Goal: Task Accomplishment & Management: Use online tool/utility

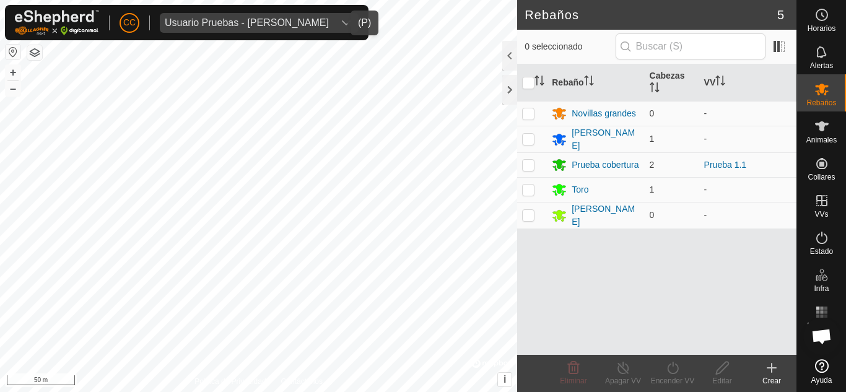
click at [307, 20] on div "Usuario Pruebas - [PERSON_NAME]" at bounding box center [247, 23] width 164 height 10
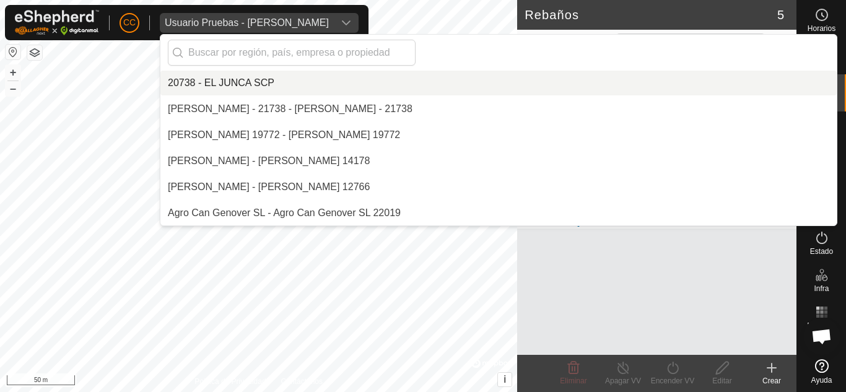
scroll to position [10513, 0]
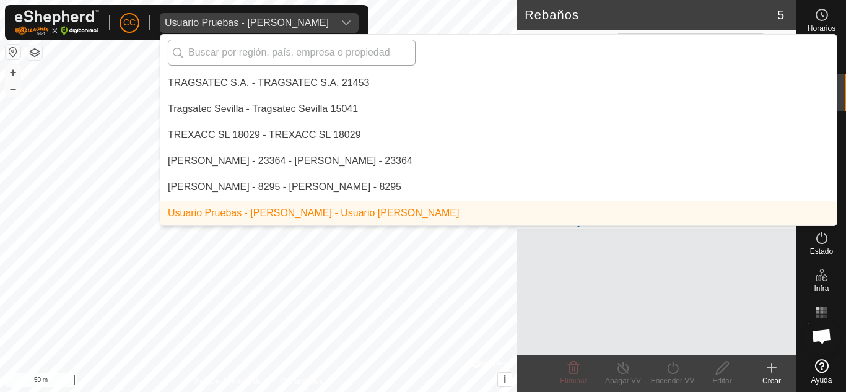
click at [281, 55] on input "text" at bounding box center [292, 53] width 248 height 26
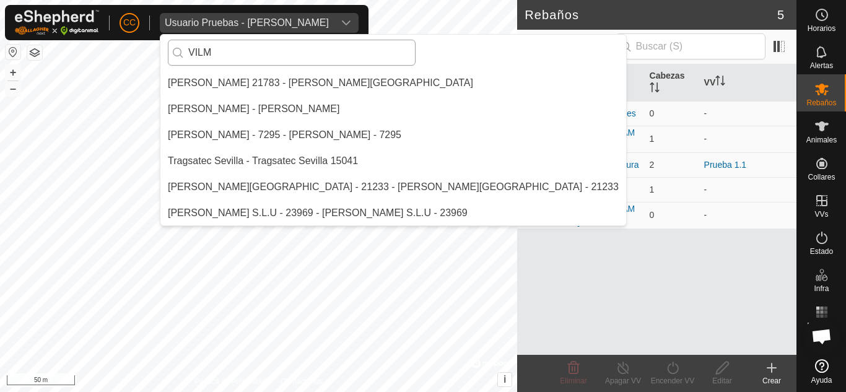
scroll to position [0, 0]
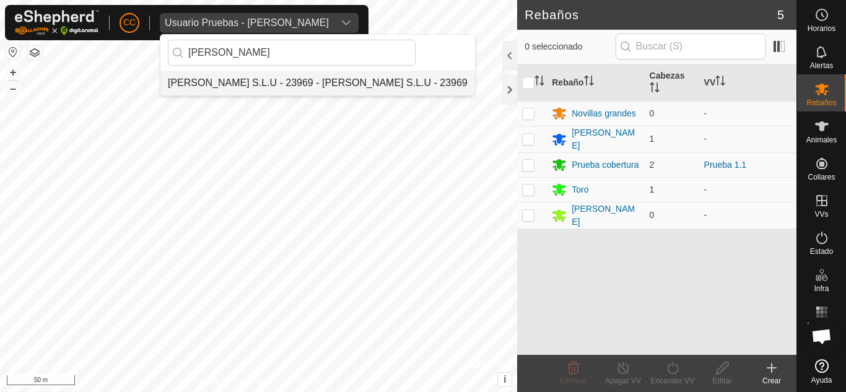
type input "[PERSON_NAME]"
click at [274, 84] on li "[PERSON_NAME] S.L.U - 23969 - [PERSON_NAME] S.L.U - 23969" at bounding box center [317, 83] width 315 height 25
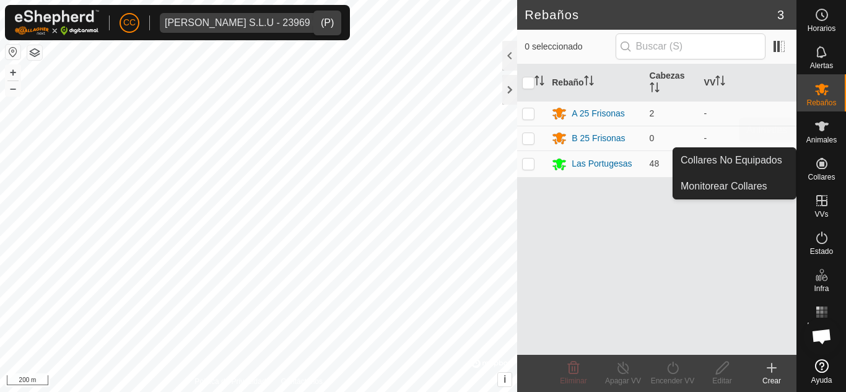
click at [825, 147] on div "Animales" at bounding box center [821, 130] width 49 height 37
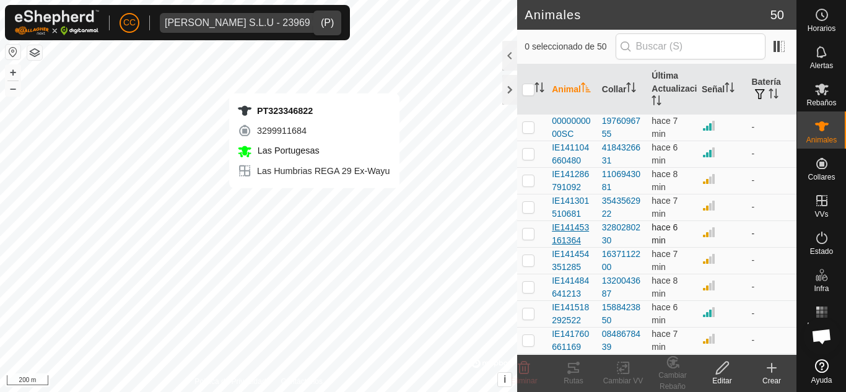
checkbox input "true"
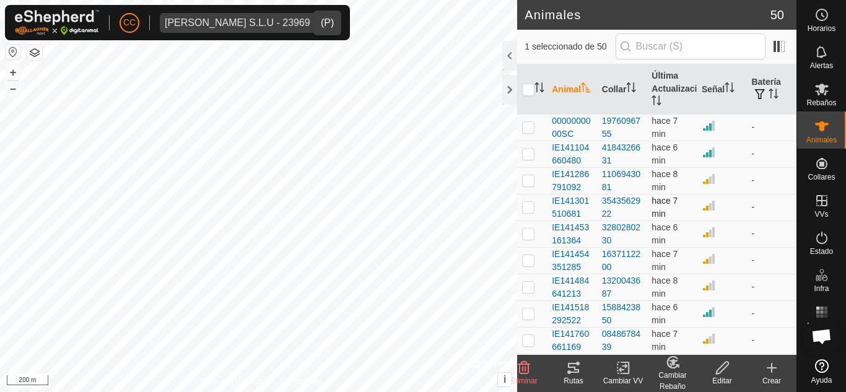
click at [529, 203] on p-checkbox at bounding box center [528, 207] width 12 height 10
checkbox input "true"
click at [531, 177] on p-checkbox at bounding box center [528, 180] width 12 height 10
checkbox input "true"
click at [530, 154] on p-checkbox at bounding box center [528, 154] width 12 height 10
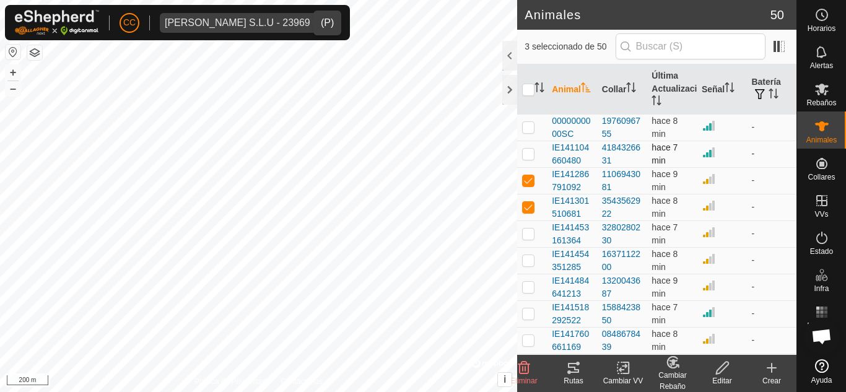
checkbox input "true"
click at [531, 232] on p-checkbox at bounding box center [528, 234] width 12 height 10
checkbox input "true"
click at [570, 367] on icon at bounding box center [573, 368] width 11 height 10
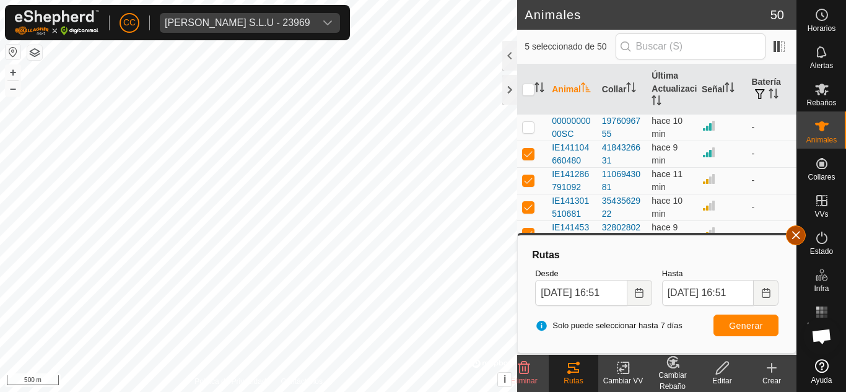
click at [801, 235] on button "button" at bounding box center [796, 236] width 20 height 20
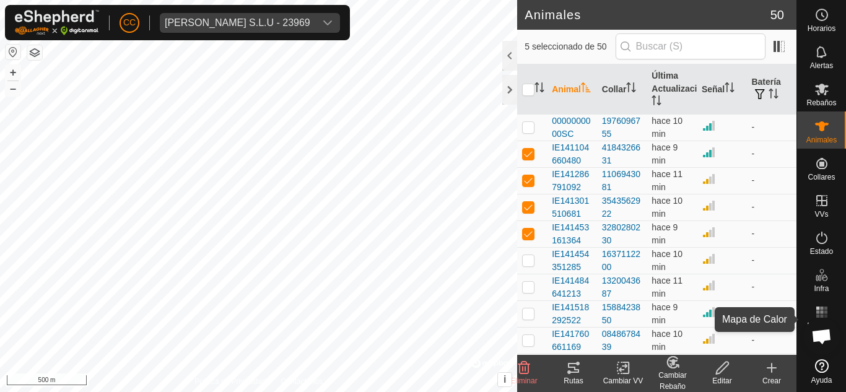
click at [820, 316] on rect at bounding box center [821, 316] width 3 height 3
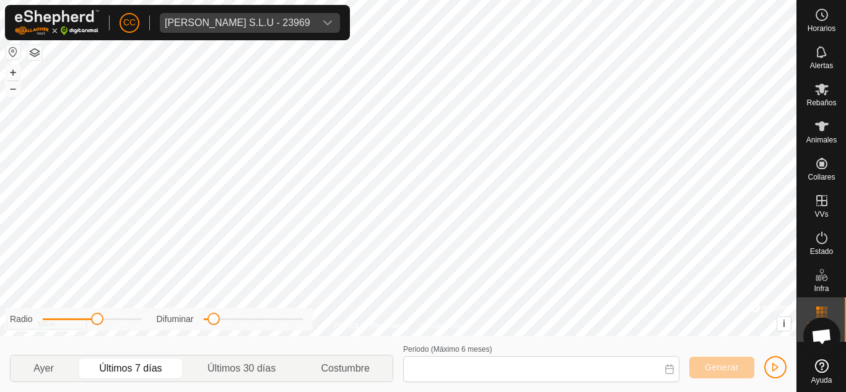
type input "[DATE] - [DATE]"
click at [286, 13] on span "[PERSON_NAME] S.L.U - 23969" at bounding box center [238, 23] width 156 height 20
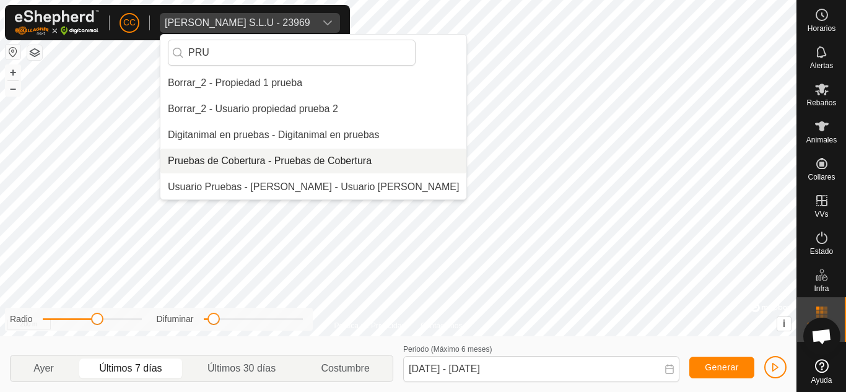
type input "PRU"
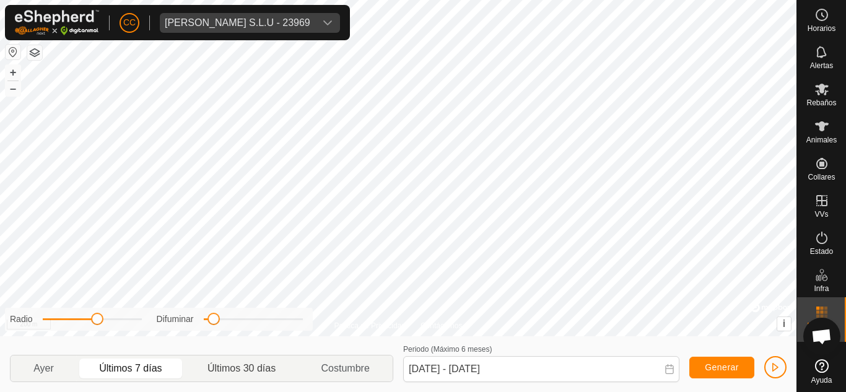
click at [234, 365] on p-togglebutton "Últimos 30 días" at bounding box center [242, 369] width 114 height 26
type input "[DATE] - [DATE]"
click at [94, 324] on span at bounding box center [97, 319] width 12 height 12
click at [270, 14] on span "[PERSON_NAME] S.L.U - 23969" at bounding box center [238, 23] width 156 height 20
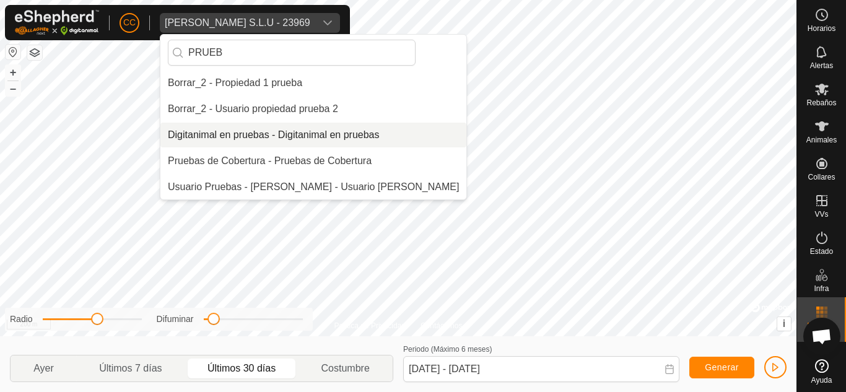
type input "PRUEB"
click at [275, 133] on li "Digitanimal en pruebas - Digitanimal en pruebas" at bounding box center [313, 135] width 306 height 25
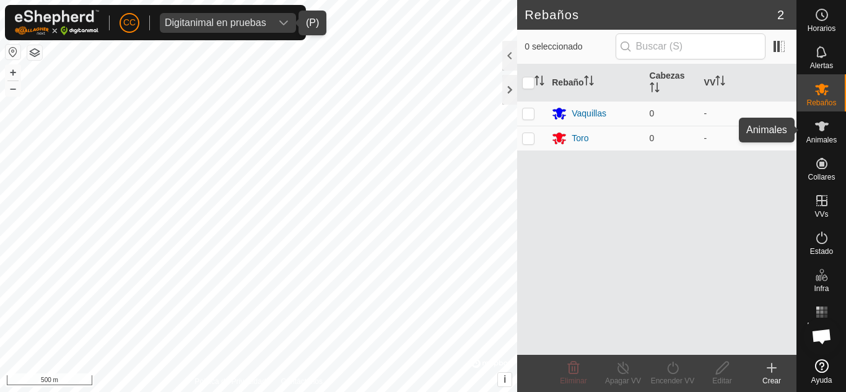
click at [830, 137] on span "Animales" at bounding box center [822, 139] width 30 height 7
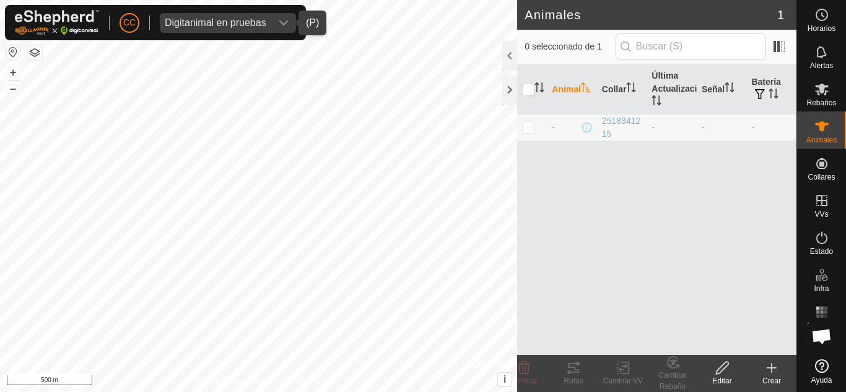
click at [771, 367] on icon at bounding box center [772, 368] width 15 height 15
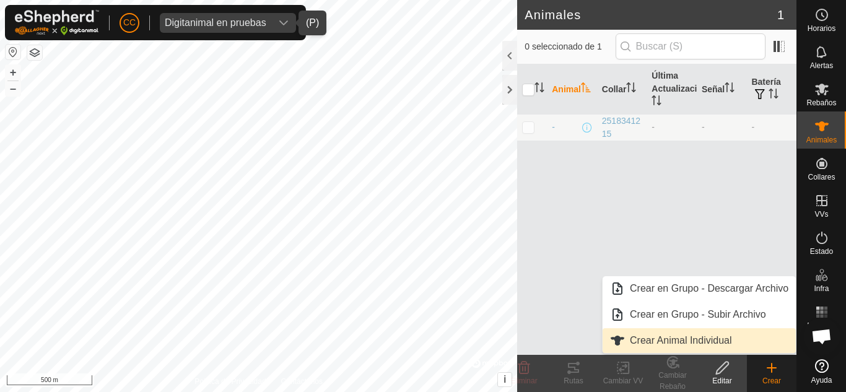
click at [727, 341] on link "Crear Animal Individual" at bounding box center [699, 340] width 193 height 25
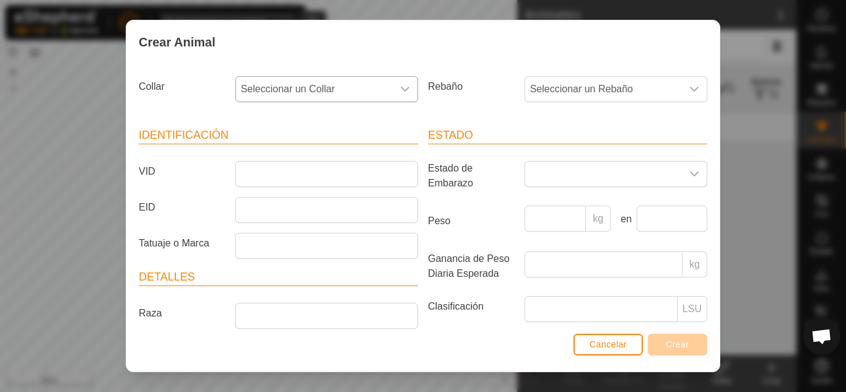
click at [395, 86] on div "dropdown trigger" at bounding box center [405, 89] width 25 height 25
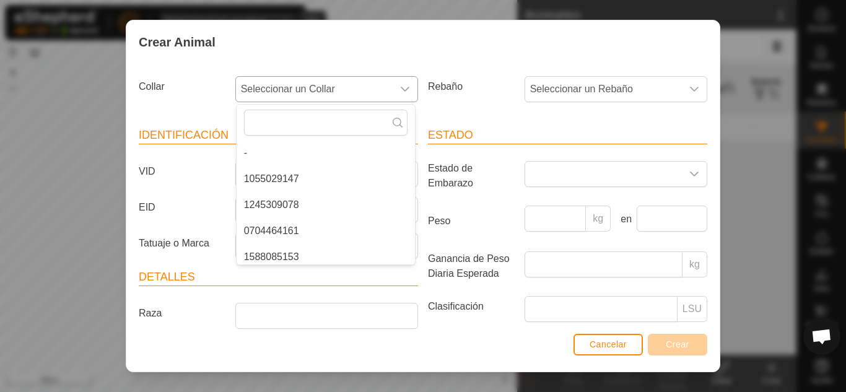
click at [306, 182] on li "1055029147" at bounding box center [326, 179] width 178 height 25
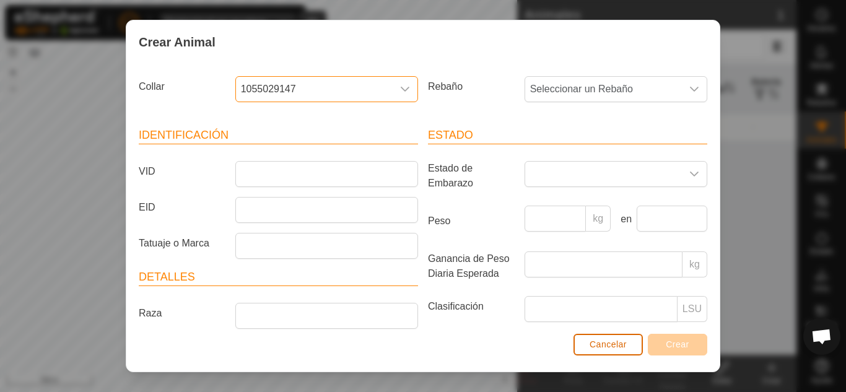
click at [611, 349] on span "Cancelar" at bounding box center [608, 345] width 37 height 10
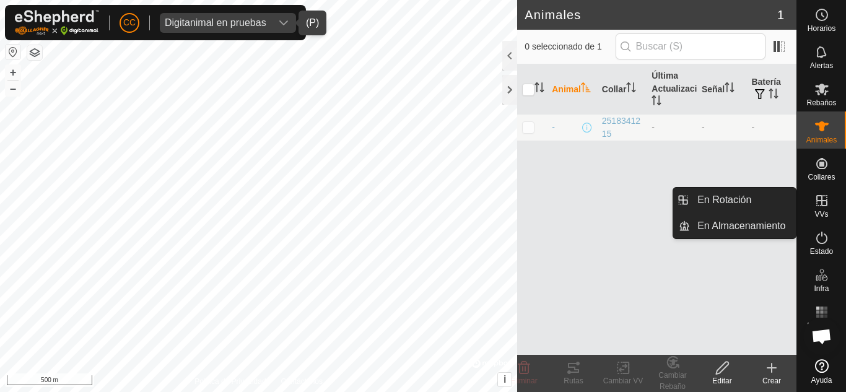
drag, startPoint x: 823, startPoint y: 211, endPoint x: 820, endPoint y: 198, distance: 13.4
click at [820, 198] on icon at bounding box center [822, 200] width 15 height 15
click at [763, 202] on link "En Rotación" at bounding box center [743, 200] width 106 height 25
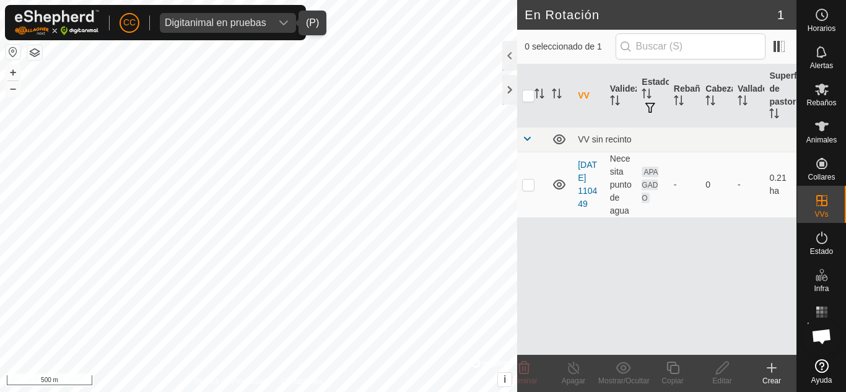
click at [768, 376] on div "Crear" at bounding box center [772, 380] width 50 height 11
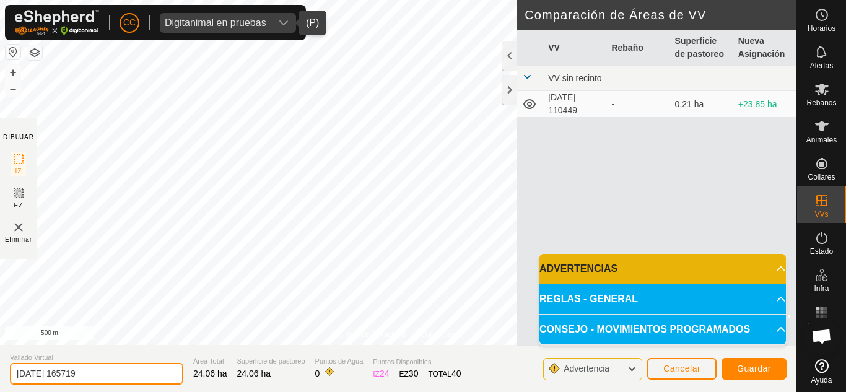
click at [117, 365] on input "[DATE] 165719" at bounding box center [96, 374] width 173 height 22
type input "fRISONAS INVIERNO"
